Goal: Find specific page/section

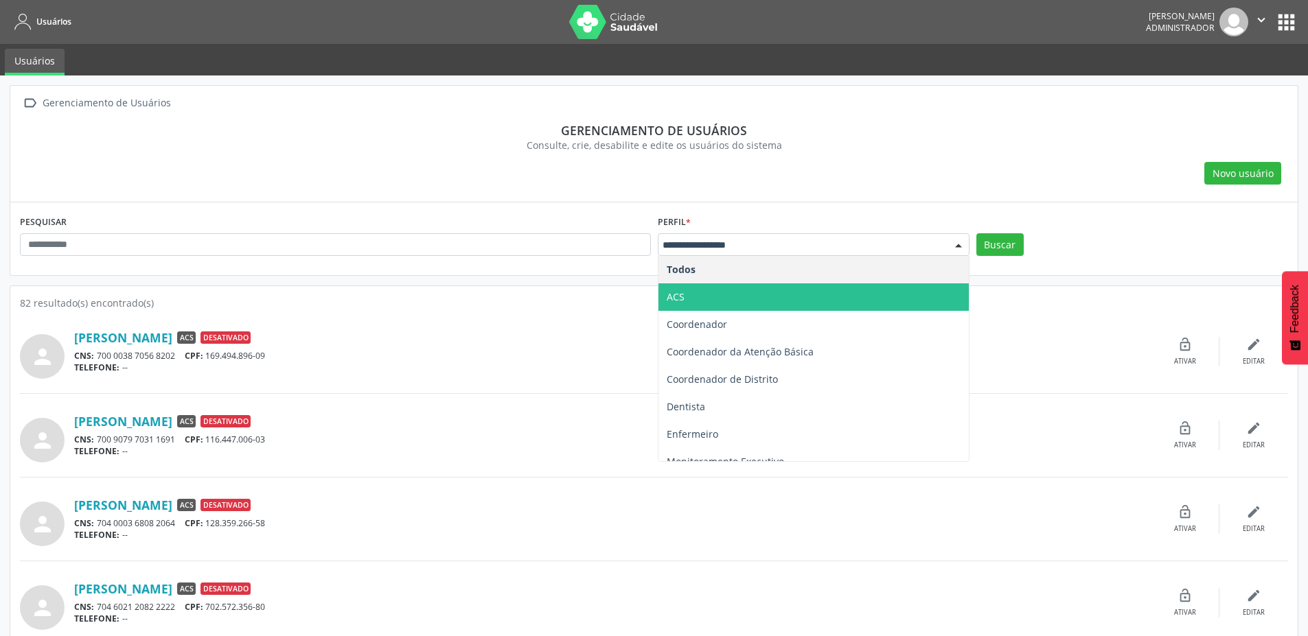
click at [689, 295] on span "ACS" at bounding box center [813, 297] width 310 height 27
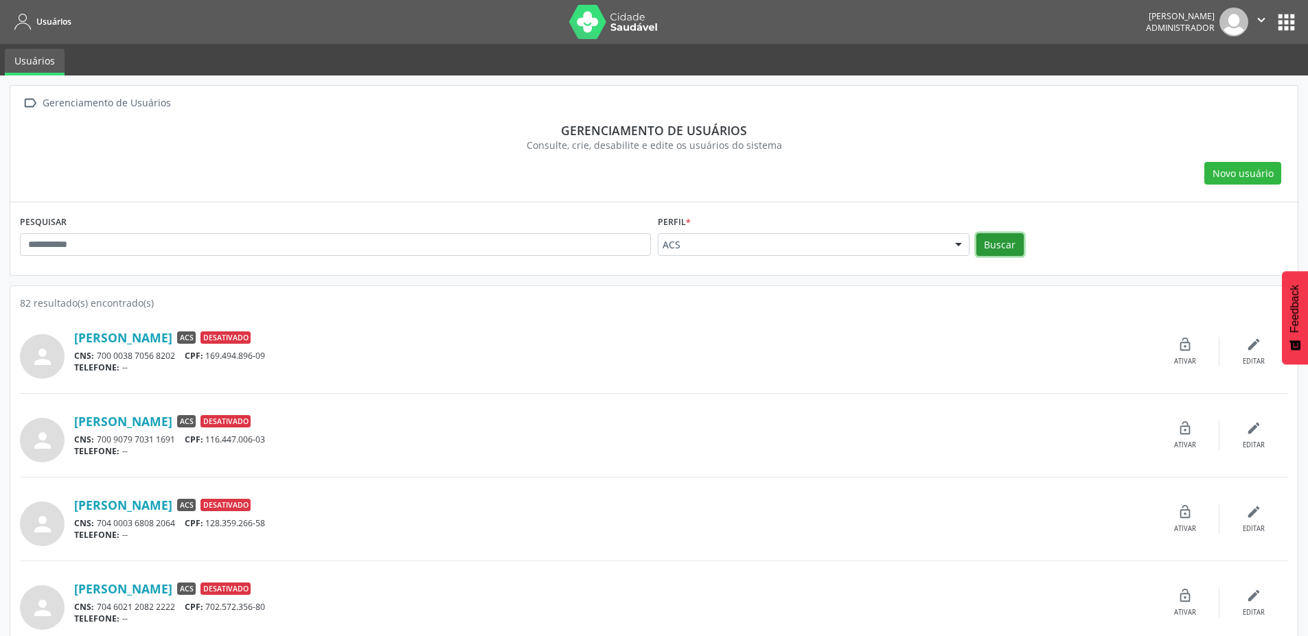
click at [1001, 237] on button "Buscar" at bounding box center [999, 244] width 47 height 23
click at [696, 237] on div "ACS" at bounding box center [814, 244] width 312 height 23
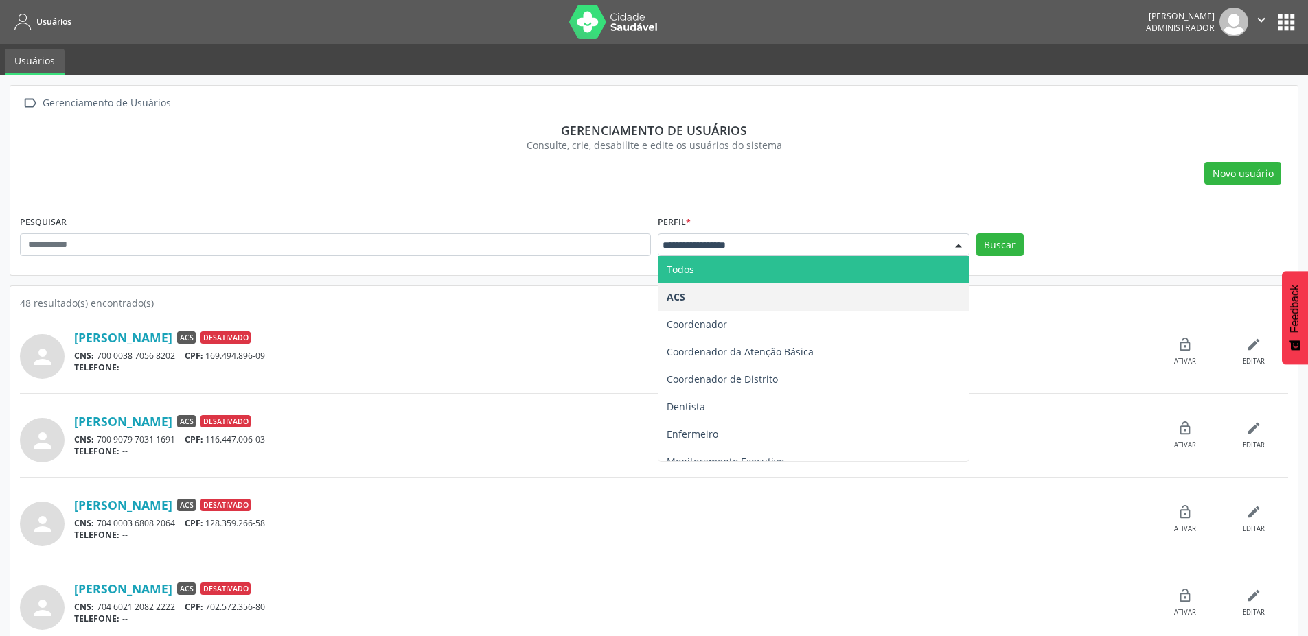
click at [680, 274] on span "Todos" at bounding box center [680, 269] width 27 height 13
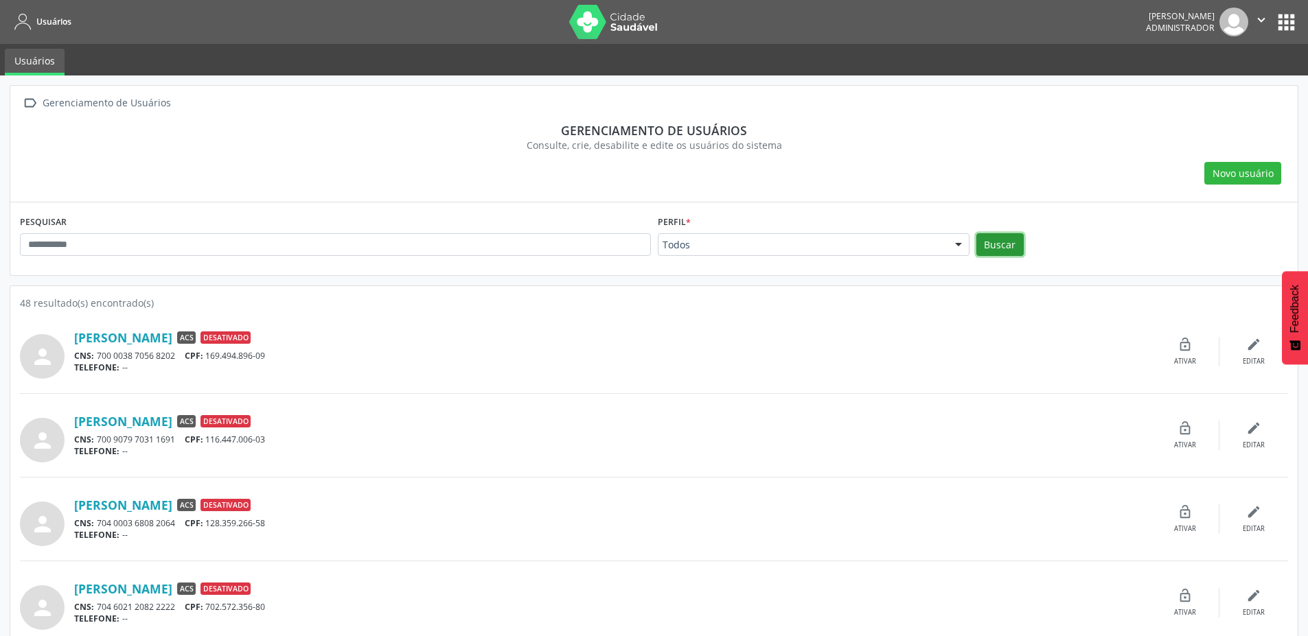
click at [997, 245] on button "Buscar" at bounding box center [999, 244] width 47 height 23
